Goal: Transaction & Acquisition: Purchase product/service

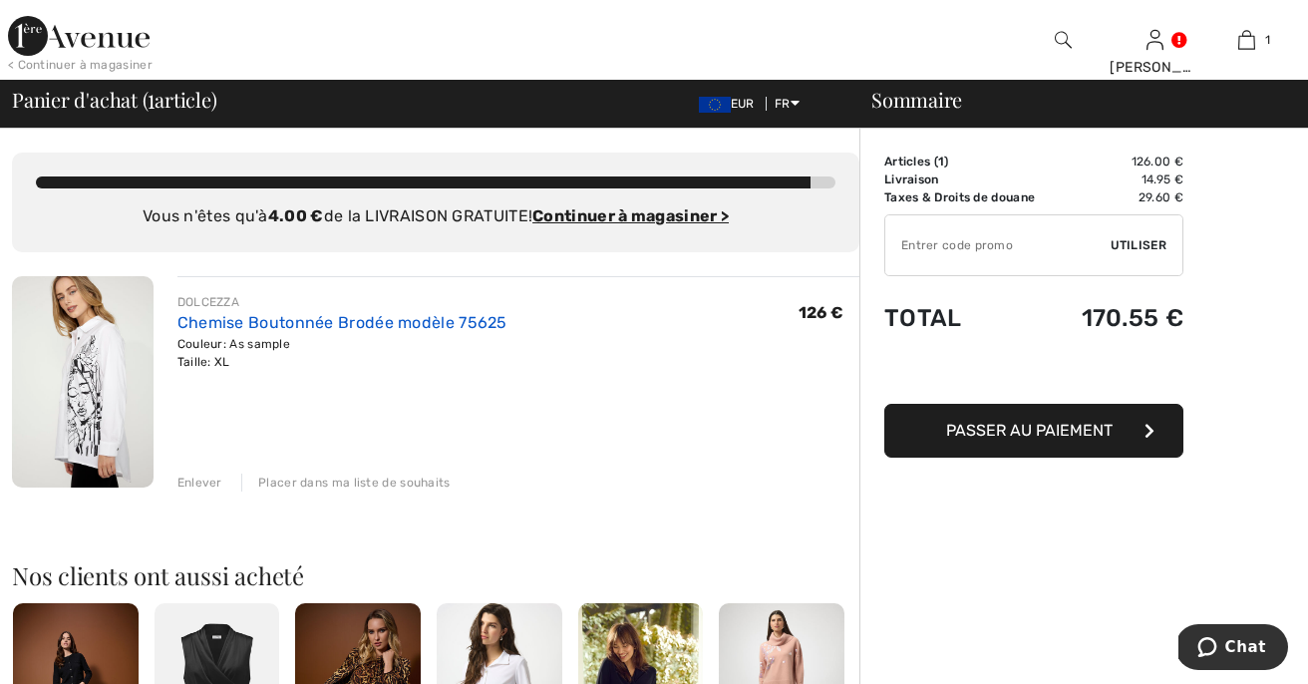
click at [474, 322] on link "Chemise Boutonnée Brodée modèle 75625" at bounding box center [342, 322] width 330 height 19
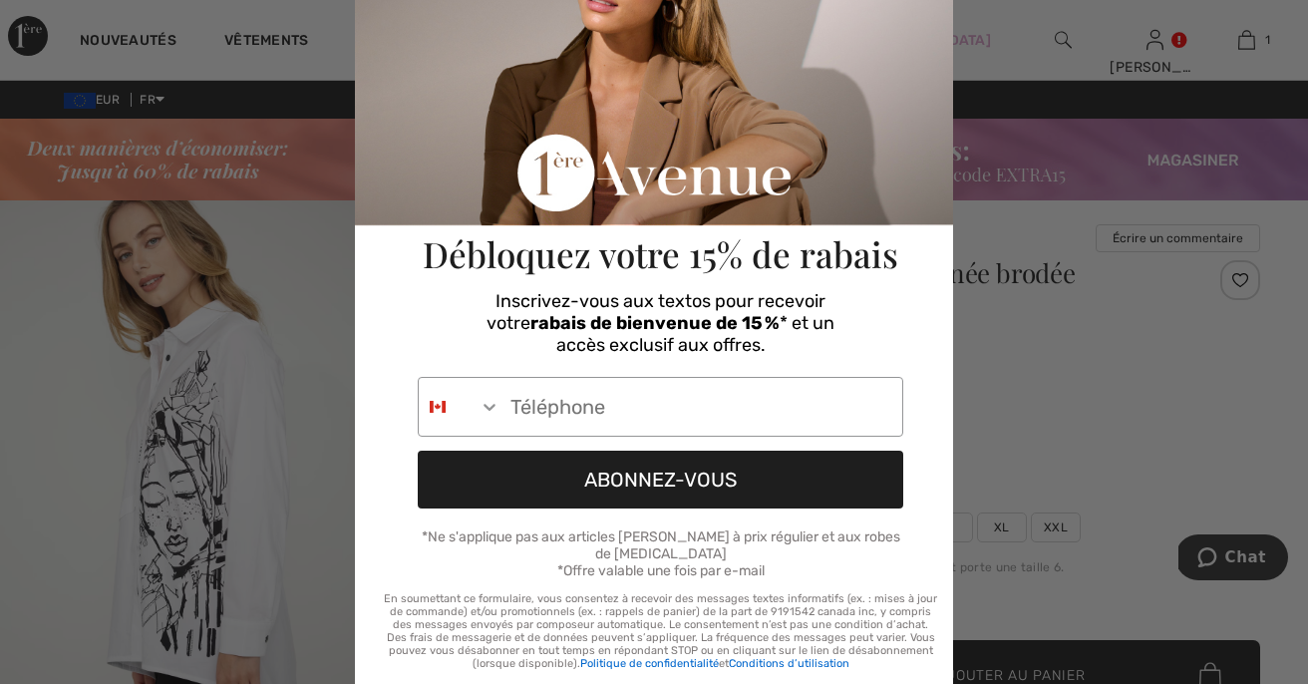
scroll to position [138, 0]
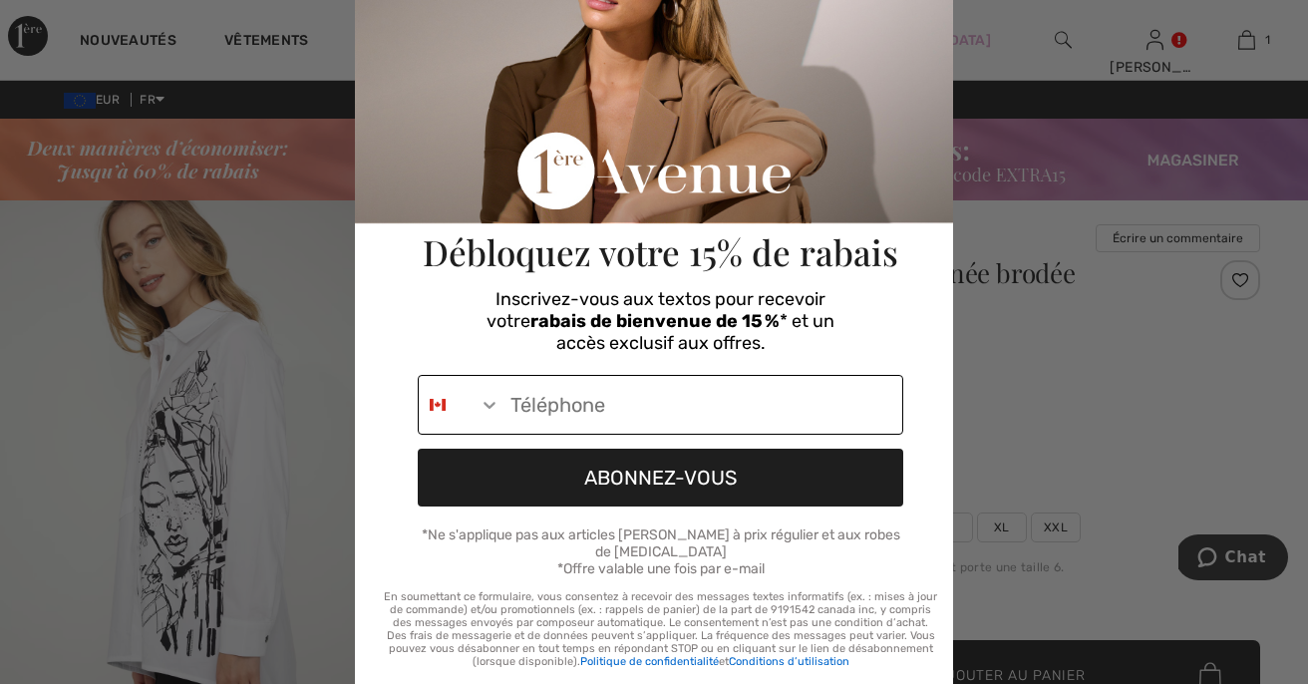
click at [489, 405] on icon "Search Countries" at bounding box center [490, 405] width 12 height 7
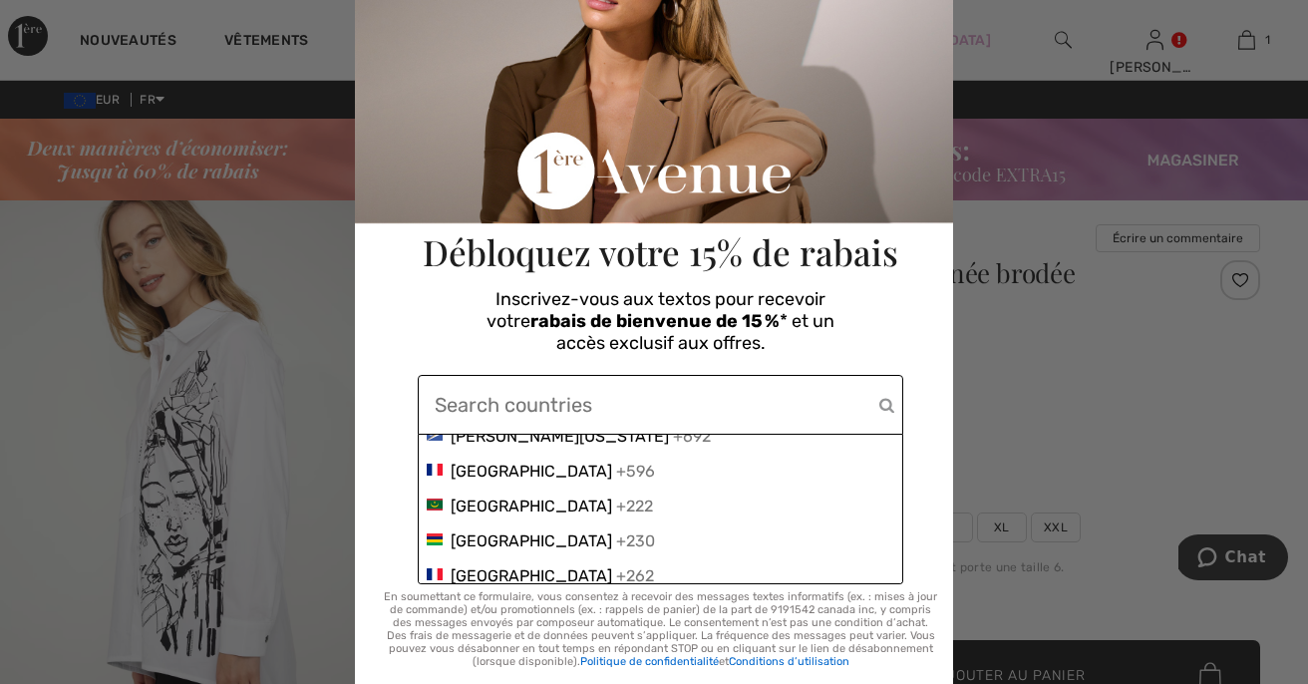
scroll to position [4614, 0]
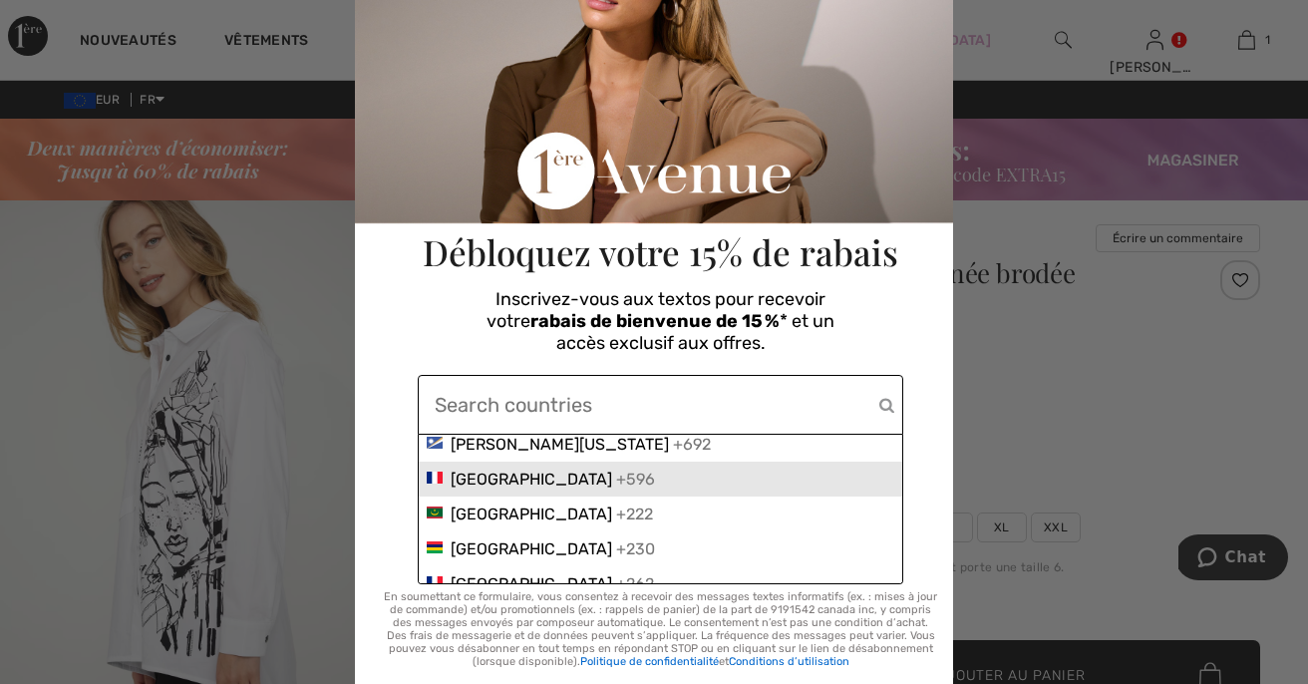
click at [522, 477] on span "Martinique" at bounding box center [532, 479] width 162 height 19
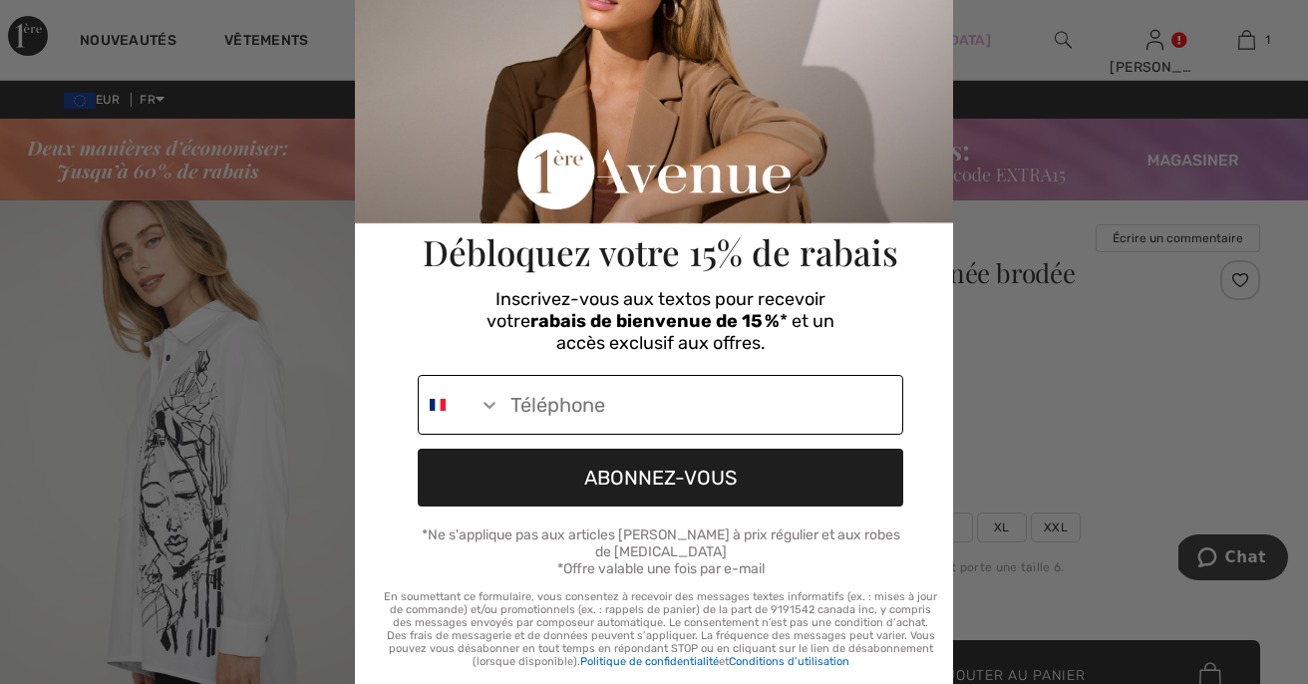
click at [554, 405] on input "Phone Number" at bounding box center [701, 405] width 402 height 58
type input "+596-696-80-01-00"
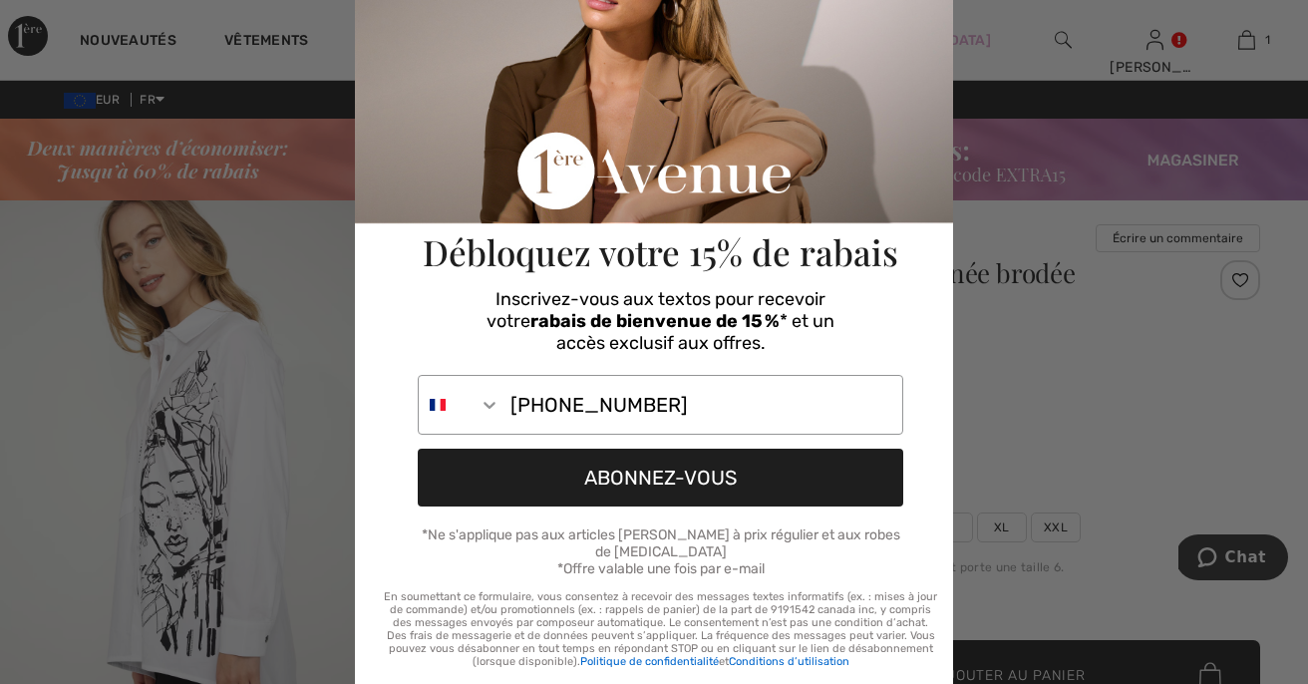
click at [861, 484] on button "ABONNEZ-VOUS" at bounding box center [661, 478] width 486 height 58
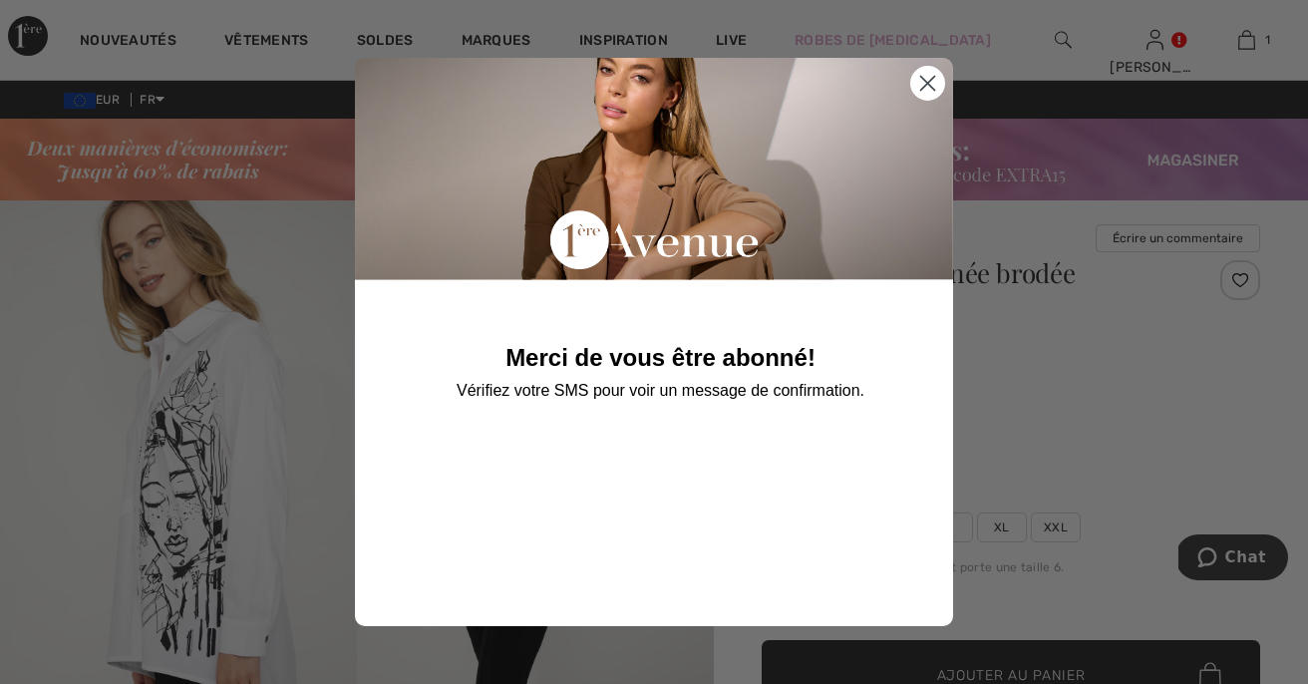
scroll to position [0, 0]
click at [932, 79] on icon "Close dialog" at bounding box center [928, 84] width 14 height 14
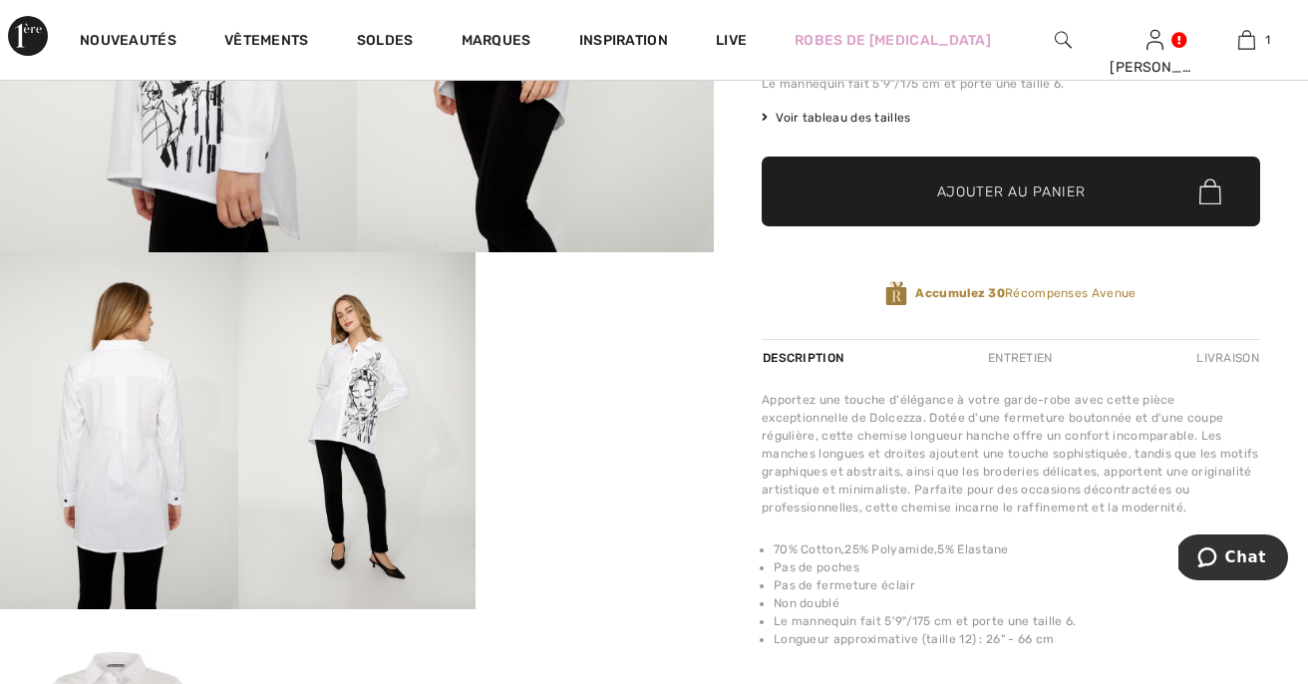
scroll to position [485, 0]
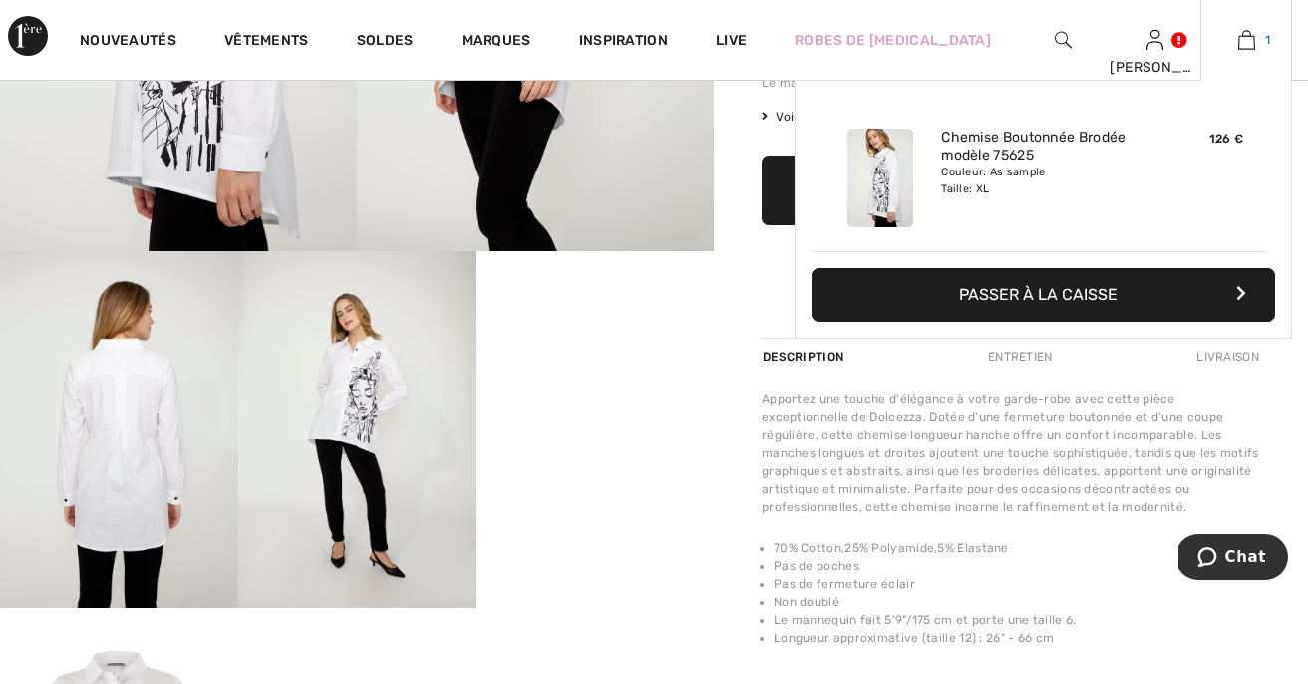
click at [1249, 34] on img at bounding box center [1246, 40] width 17 height 24
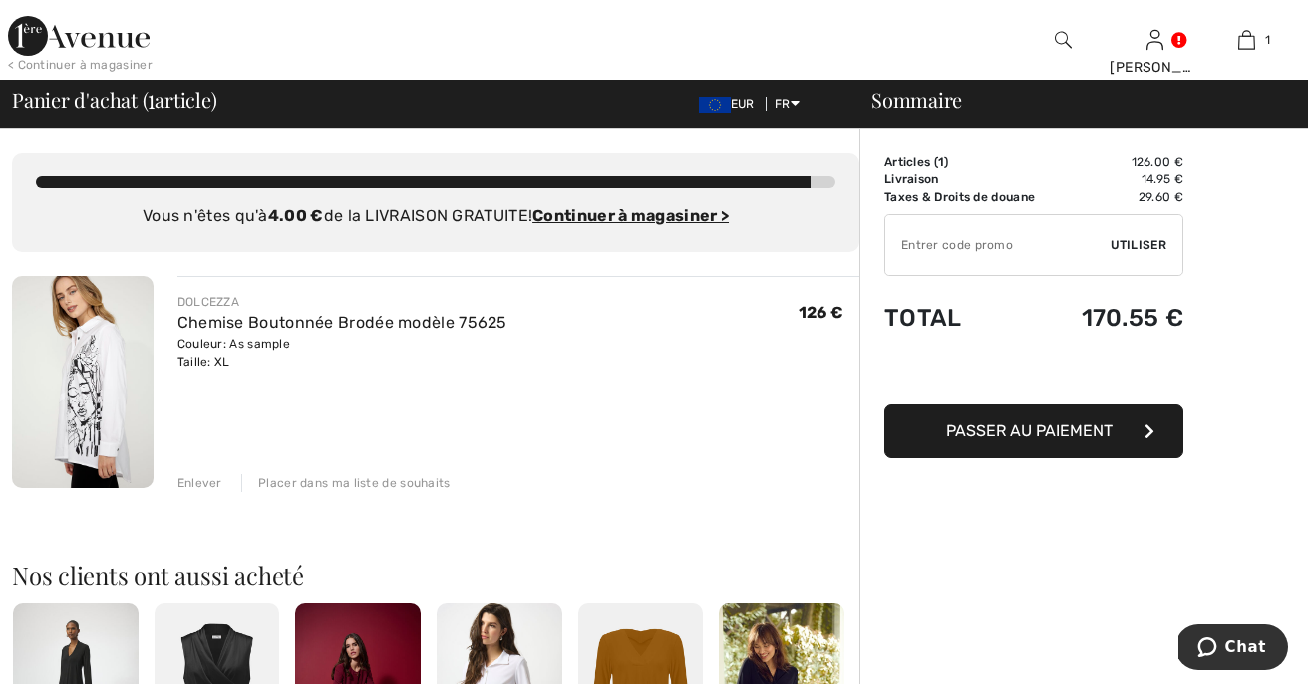
click at [205, 483] on div "Enlever" at bounding box center [199, 483] width 45 height 18
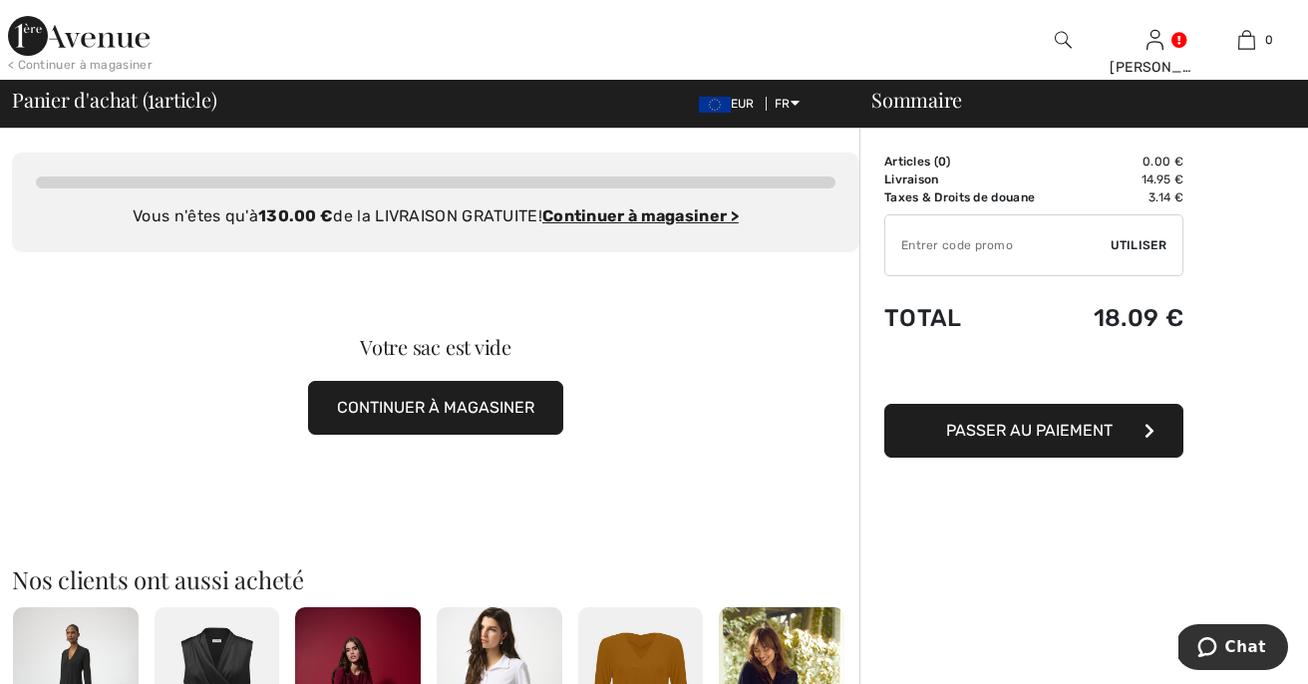
click at [470, 407] on button "CONTINUER À MAGASINER" at bounding box center [435, 408] width 255 height 54
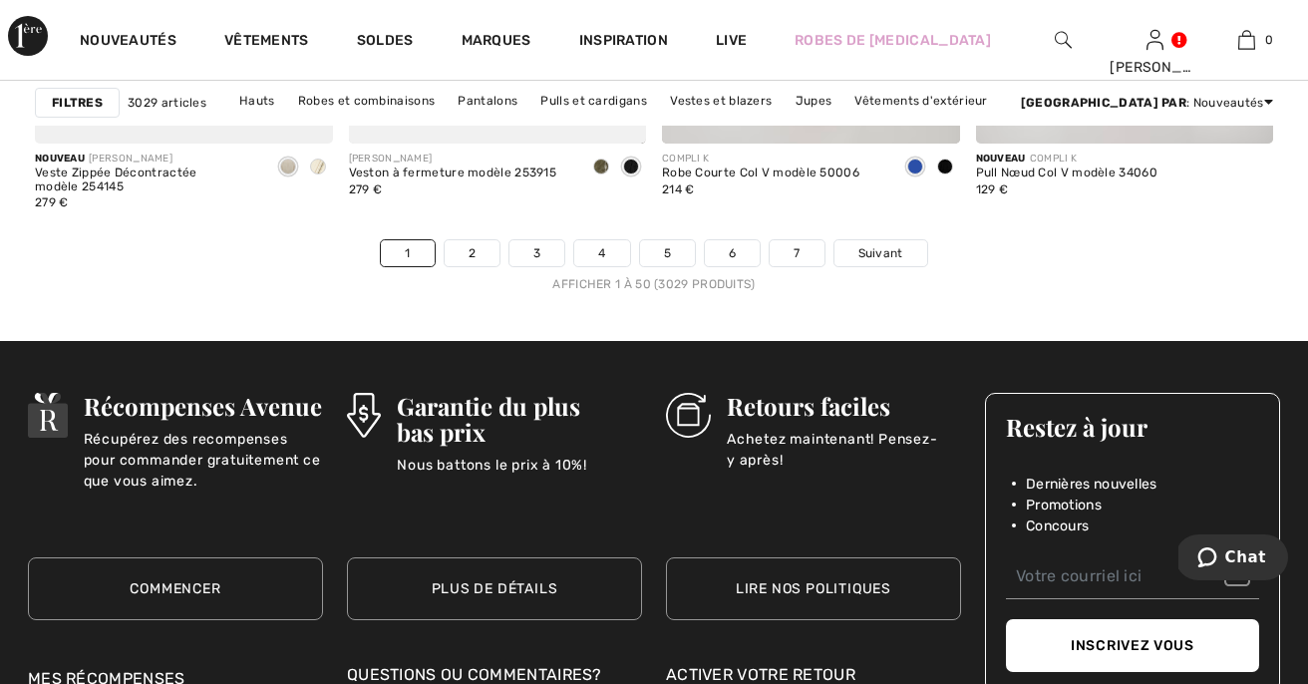
scroll to position [8641, 0]
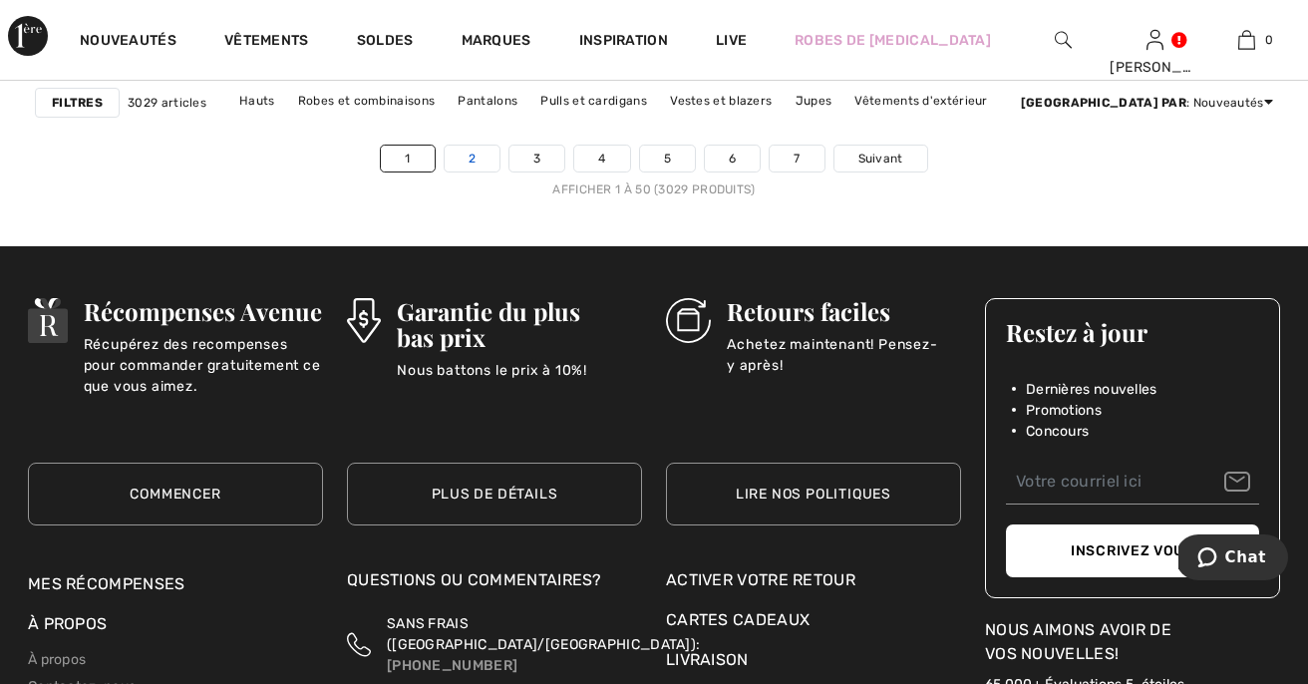
click at [474, 151] on link "2" at bounding box center [472, 159] width 55 height 26
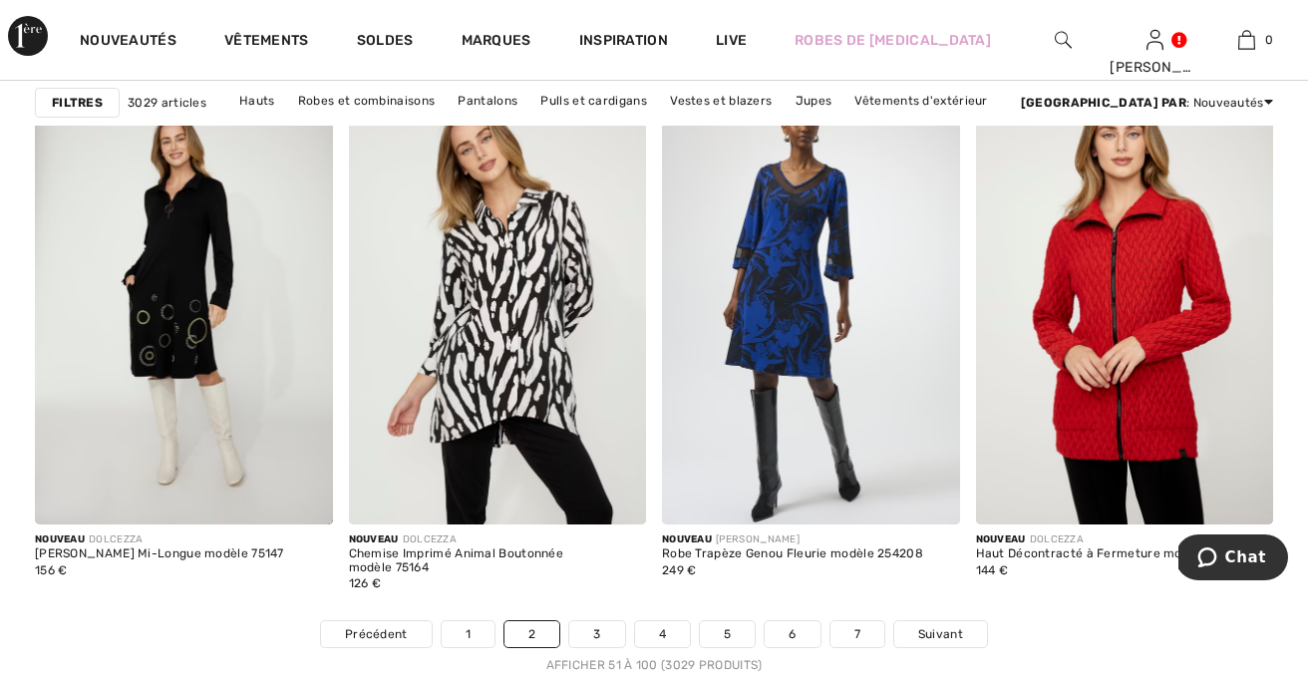
scroll to position [8166, 0]
click at [596, 628] on link "3" at bounding box center [596, 633] width 55 height 26
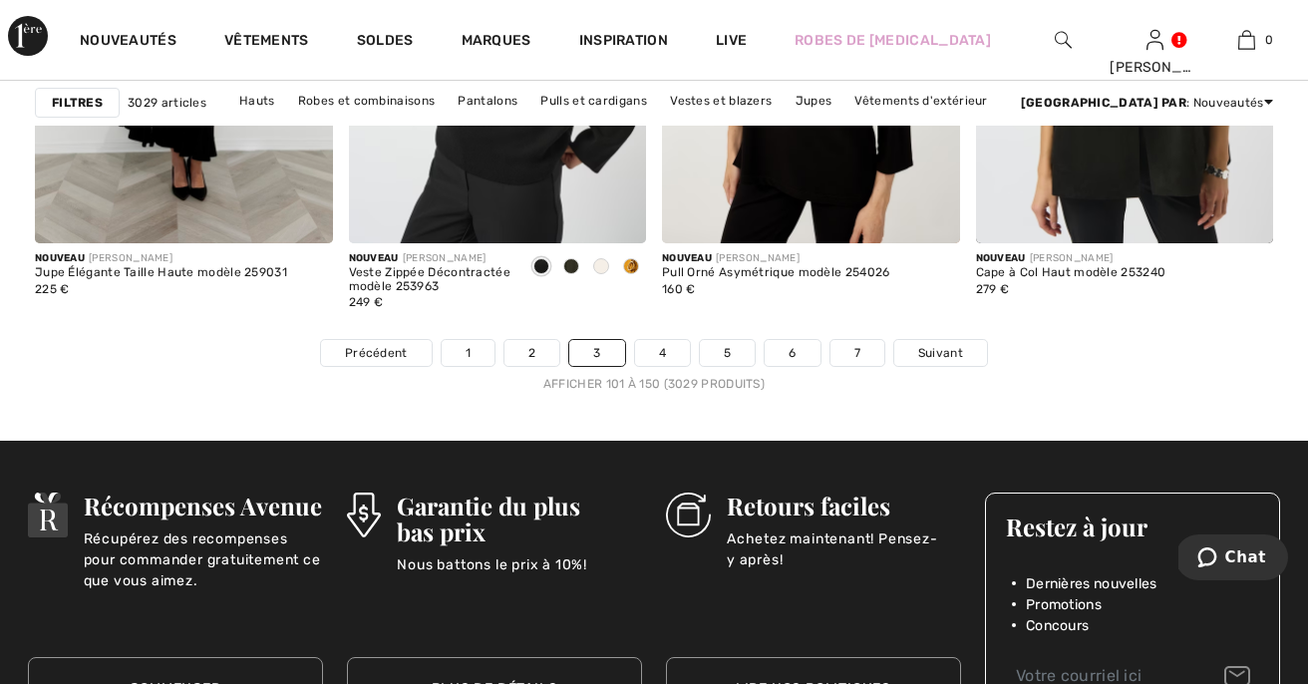
scroll to position [8454, 0]
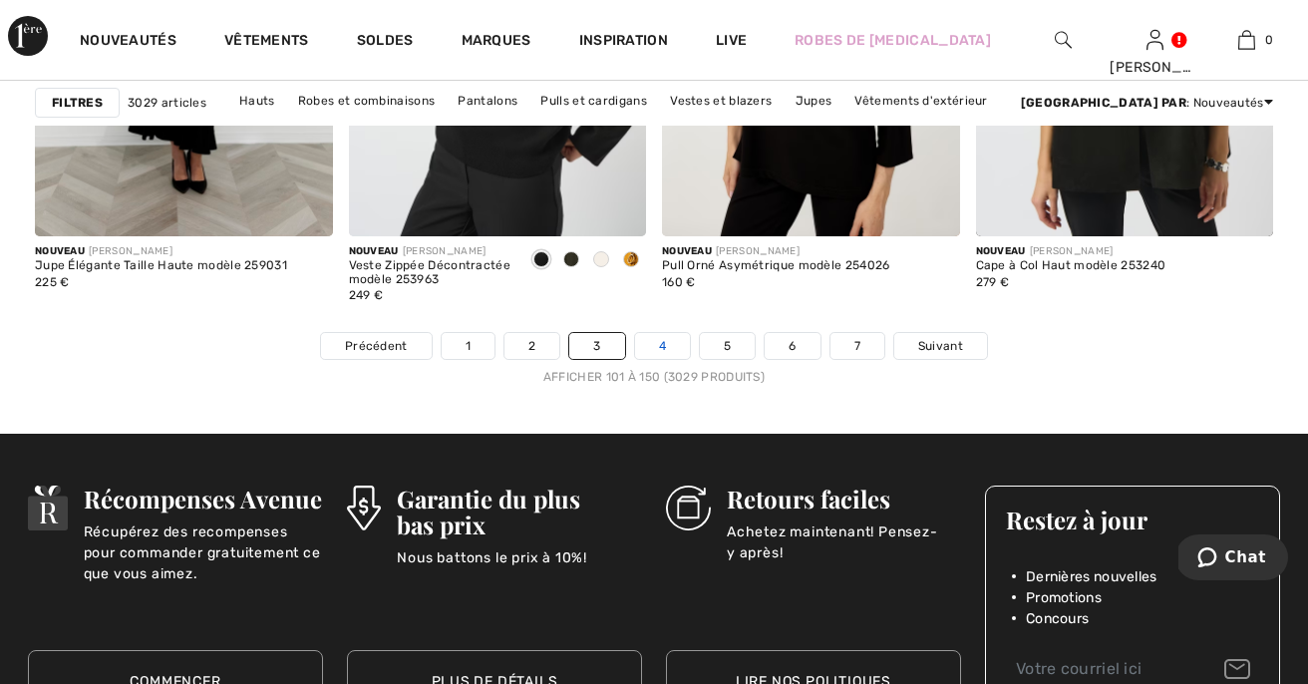
click at [653, 344] on link "4" at bounding box center [662, 346] width 55 height 26
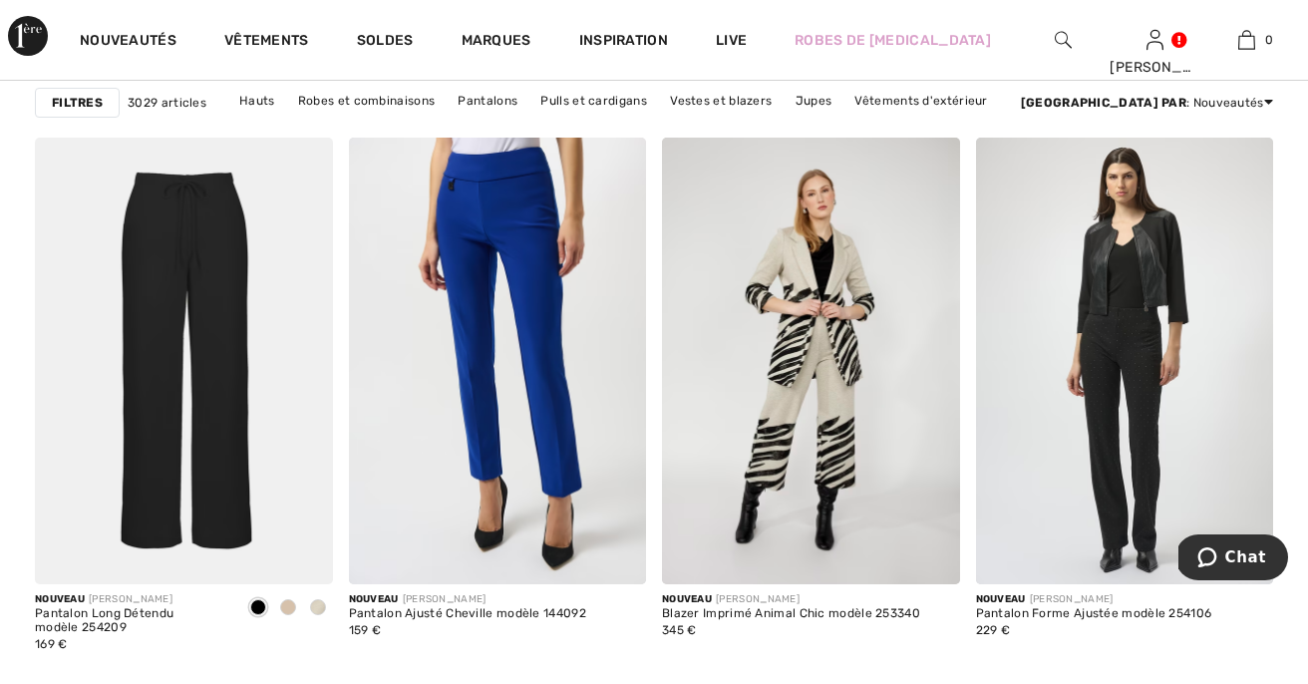
scroll to position [3220, 0]
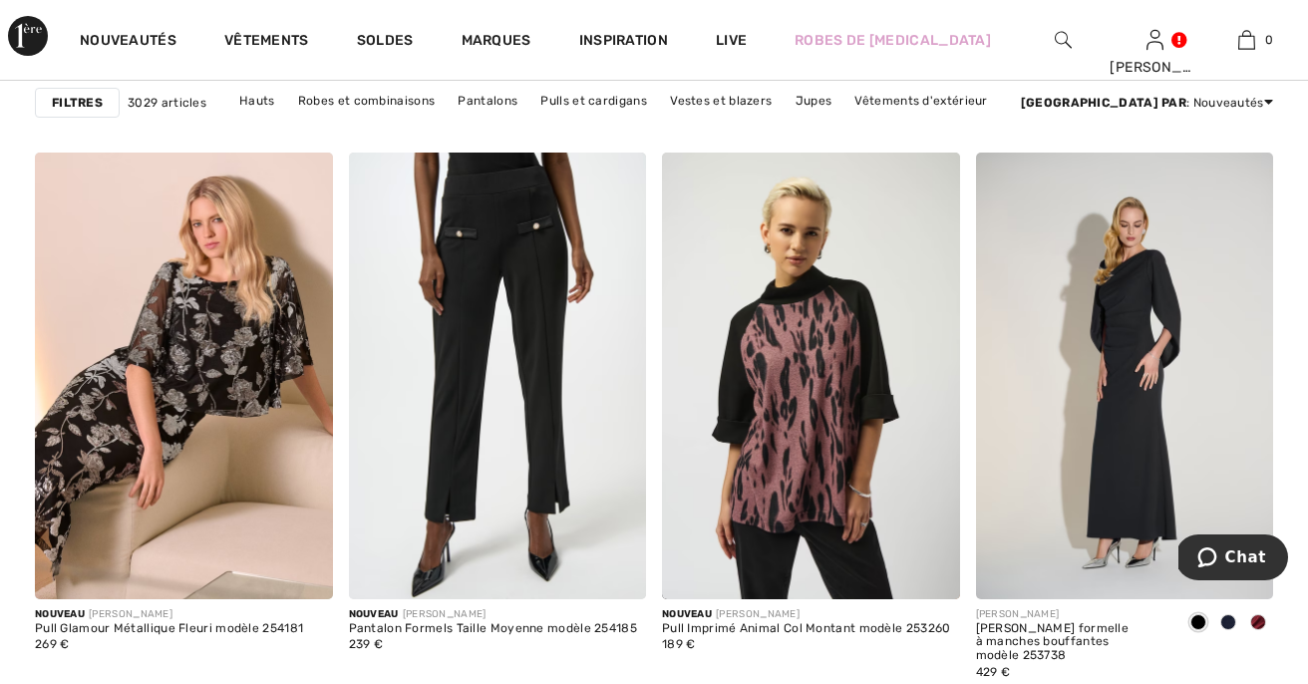
scroll to position [3764, 0]
